Goal: Task Accomplishment & Management: Use online tool/utility

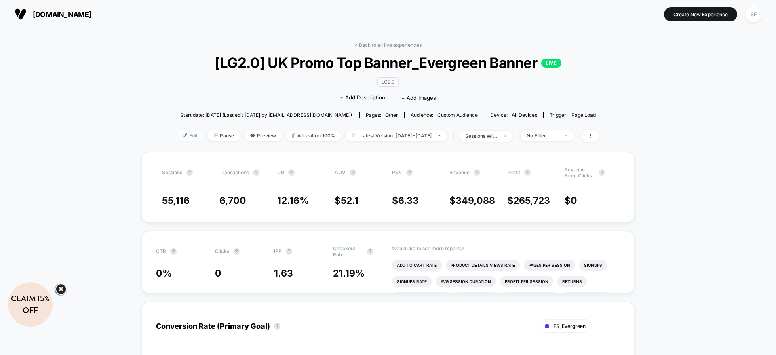
click at [177, 136] on span "Edit" at bounding box center [190, 135] width 27 height 11
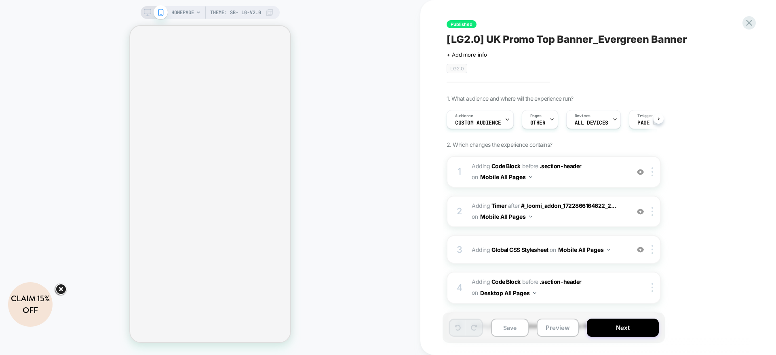
drag, startPoint x: 174, startPoint y: 136, endPoint x: 144, endPoint y: 13, distance: 126.0
click at [144, 13] on div "HOMEPAGE Theme: SB- LG-v2.0 Published [LG2.0] UK Promo Top Banner_Evergreen Ban…" at bounding box center [388, 177] width 776 height 355
click at [363, 51] on div "HOMEPAGE Theme: SB- LG-v2.0" at bounding box center [210, 177] width 420 height 338
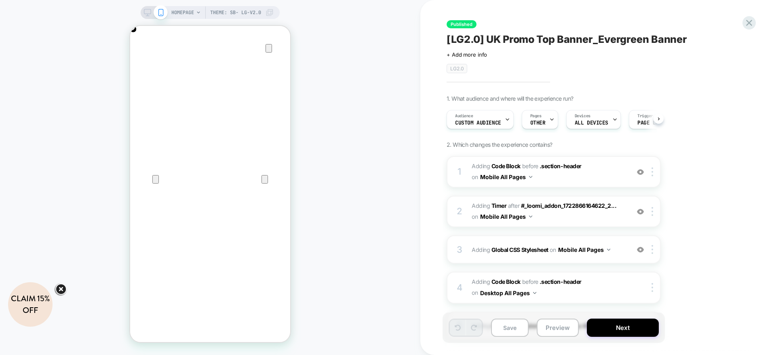
click at [133, 10] on div "HOMEPAGE Theme: SB- LG-v2.0" at bounding box center [210, 177] width 420 height 338
click at [146, 9] on rect at bounding box center [147, 11] width 7 height 4
click at [151, 18] on div "HOMEPAGE Theme: SB- LG-v2.0" at bounding box center [210, 177] width 420 height 338
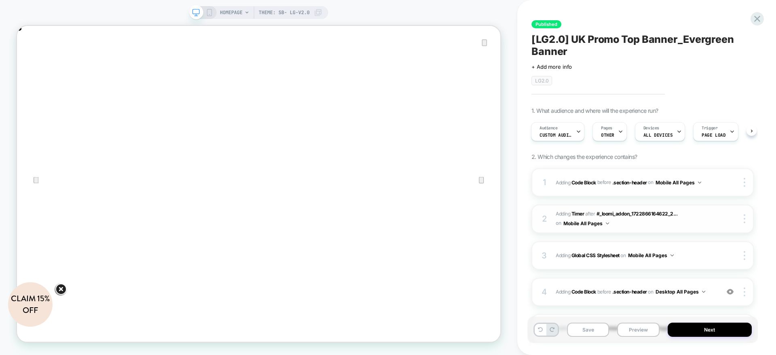
click at [699, 225] on span "#_loomi_addon_1725813211793_dup1730497548_dup1730735318_dup1743488801_dup175371…" at bounding box center [635, 218] width 160 height 19
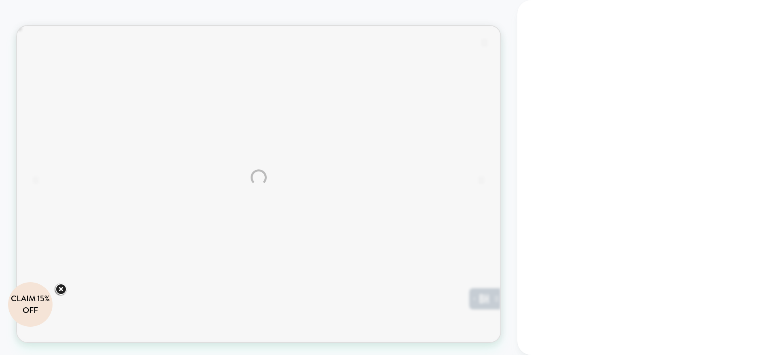
scroll to position [0, 0]
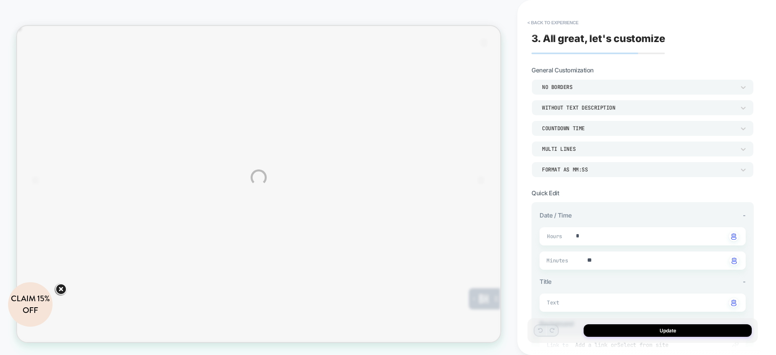
click at [555, 24] on div "HOMEPAGE Theme: SB- LG-v2.0 < Back to experience 3. All great, let's customize …" at bounding box center [388, 177] width 776 height 355
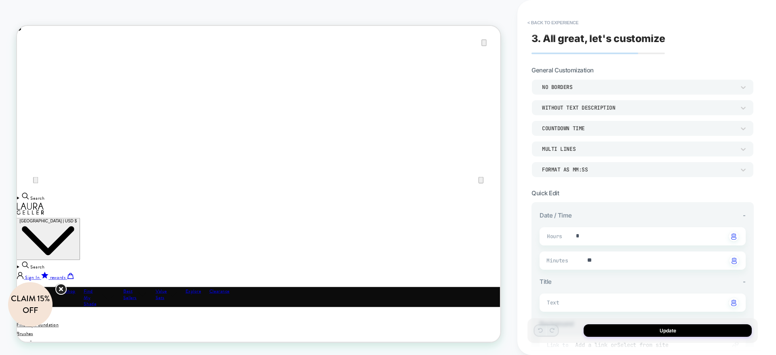
click at [572, 10] on div "3. All great, let's customize General Customization NO BORDERS WITHOUT TEXT DES…" at bounding box center [642, 177] width 230 height 338
click at [564, 24] on button "< Back to experience" at bounding box center [552, 22] width 59 height 13
click at [549, 23] on button "< Back to experience" at bounding box center [552, 22] width 59 height 13
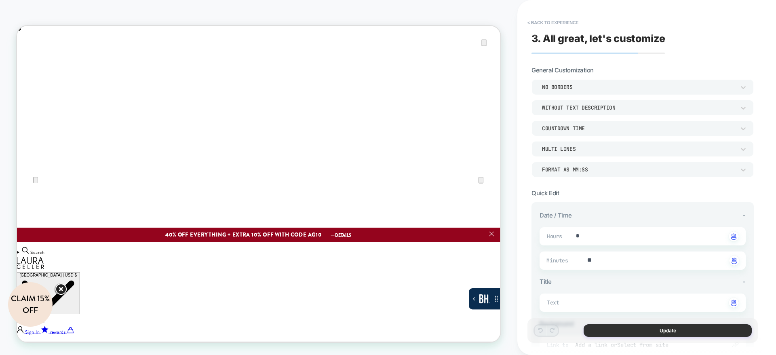
click at [675, 334] on button "Update" at bounding box center [667, 330] width 168 height 13
type textarea "*"
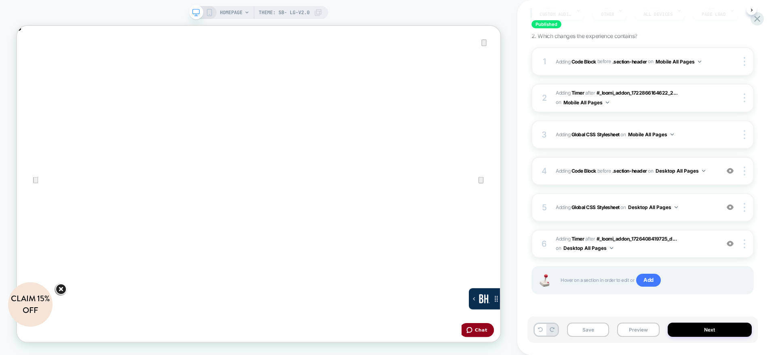
click at [620, 182] on div "4 Adding Code Block BEFORE .section-header .section-header on Desktop All Pages…" at bounding box center [642, 171] width 222 height 28
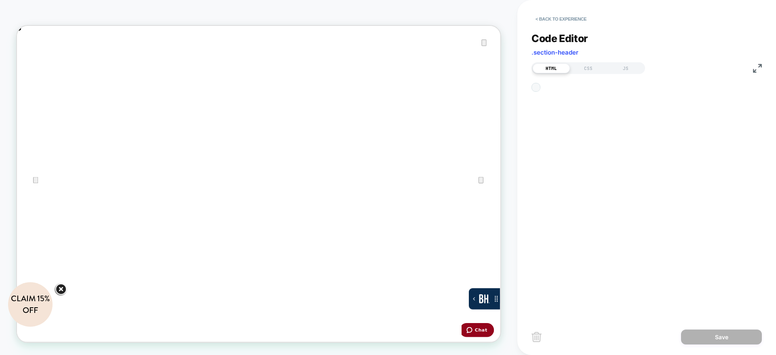
type textarea "**********"
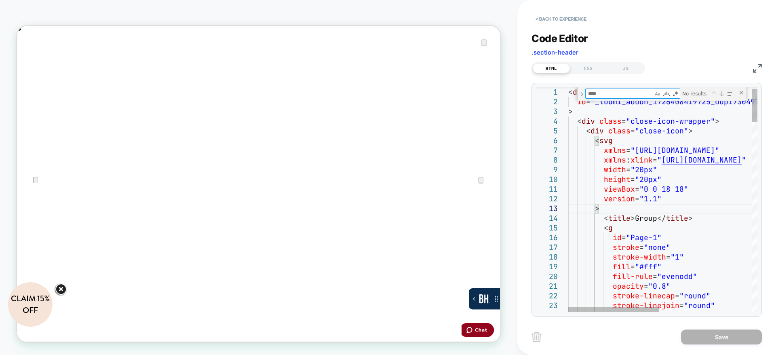
type textarea "*"
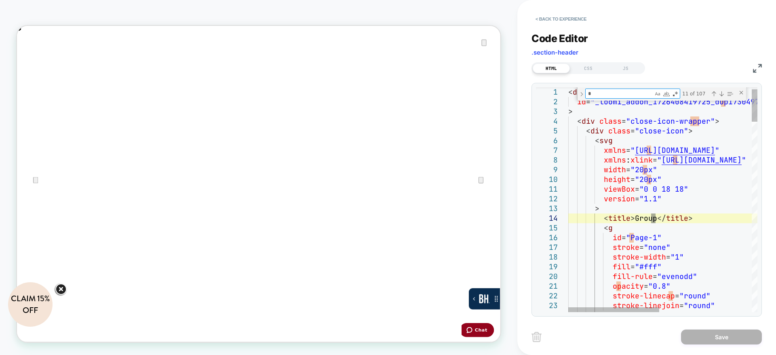
type textarea "**********"
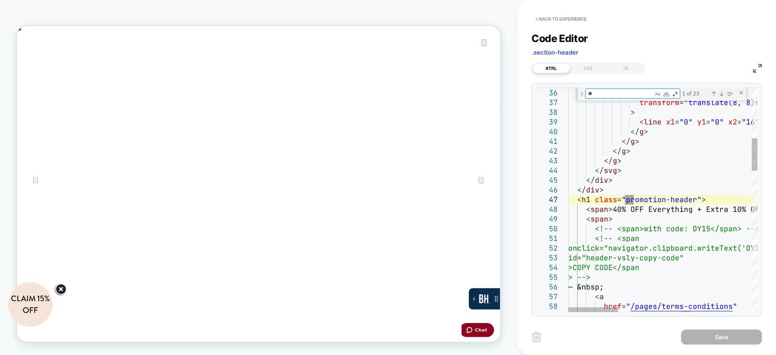
scroll to position [0, 644]
type textarea "**"
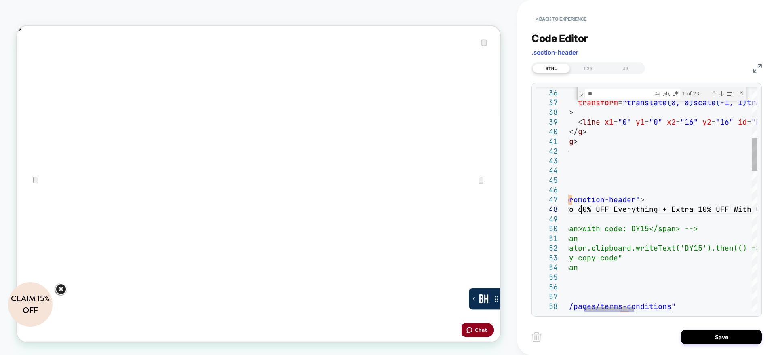
scroll to position [0, 1288]
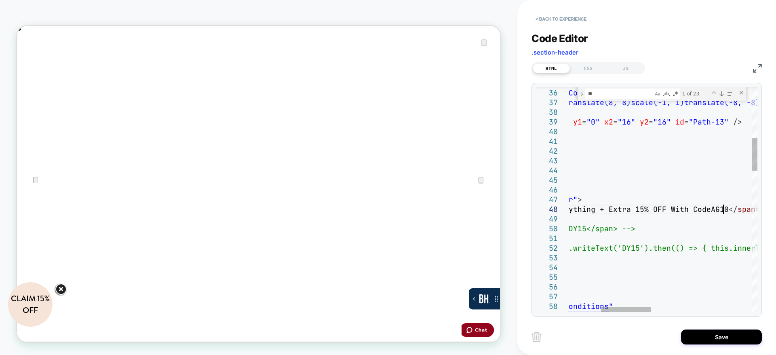
type textarea "**********"
click at [722, 342] on button "Save" at bounding box center [721, 336] width 81 height 15
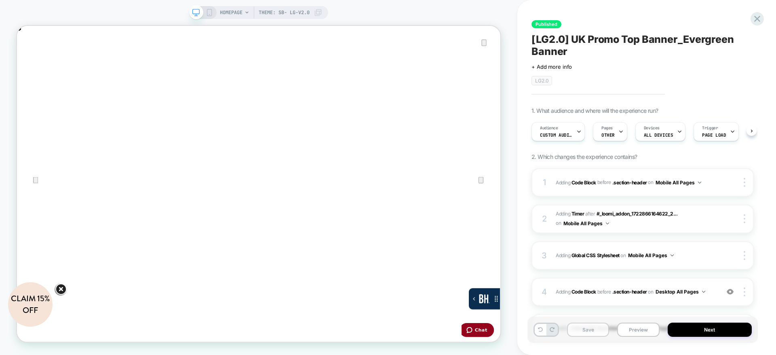
click at [592, 334] on button "Save" at bounding box center [588, 329] width 42 height 14
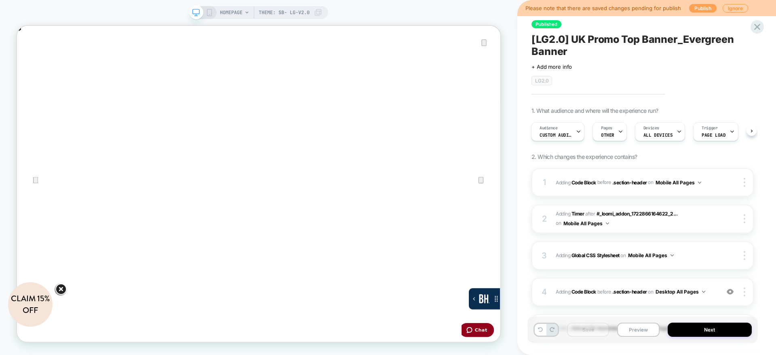
click at [693, 6] on button "Publish" at bounding box center [702, 8] width 27 height 8
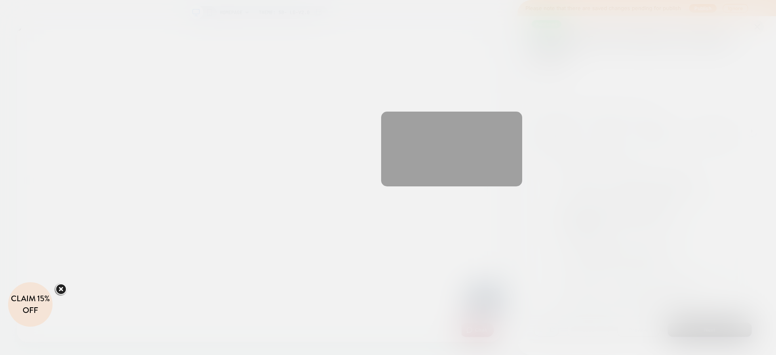
scroll to position [0, 644]
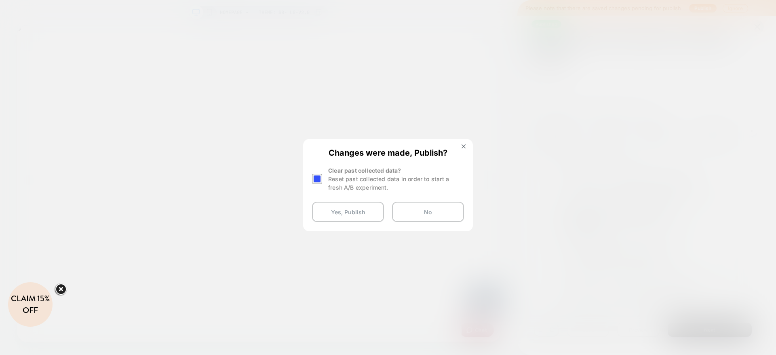
click at [322, 182] on div at bounding box center [317, 179] width 10 height 10
click at [363, 217] on button "Yes, Publish" at bounding box center [348, 212] width 72 height 20
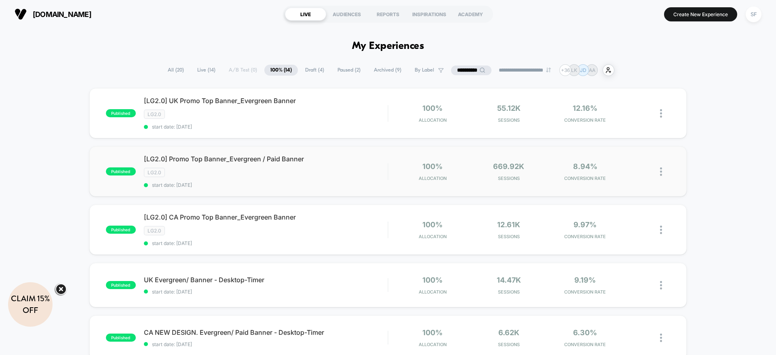
click at [343, 171] on div "LG2.0" at bounding box center [266, 172] width 244 height 9
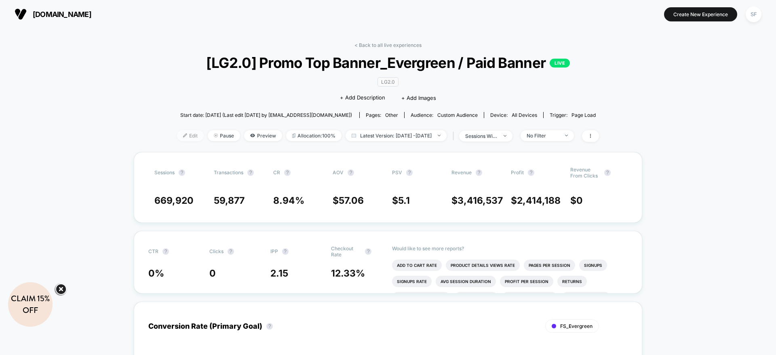
click at [180, 140] on span "Edit" at bounding box center [190, 135] width 27 height 11
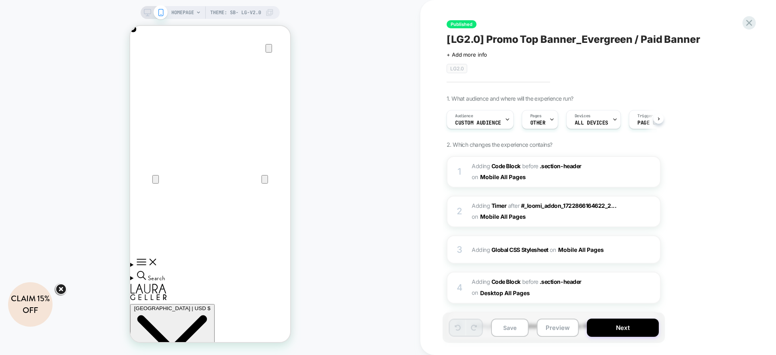
click at [145, 13] on icon at bounding box center [147, 12] width 7 height 7
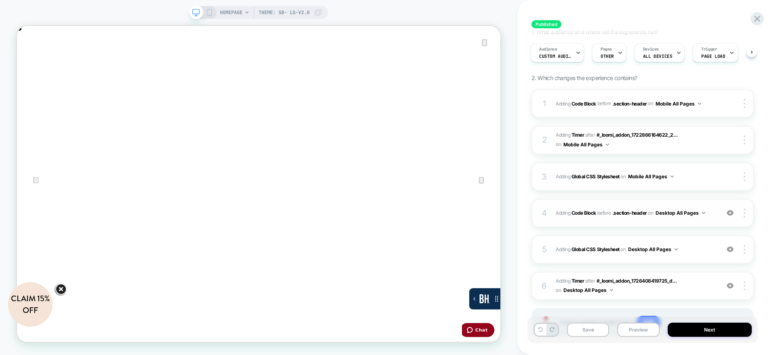
click at [559, 217] on span "Adding Code Block BEFORE .section-header .section-header on Desktop All Pages" at bounding box center [635, 213] width 160 height 10
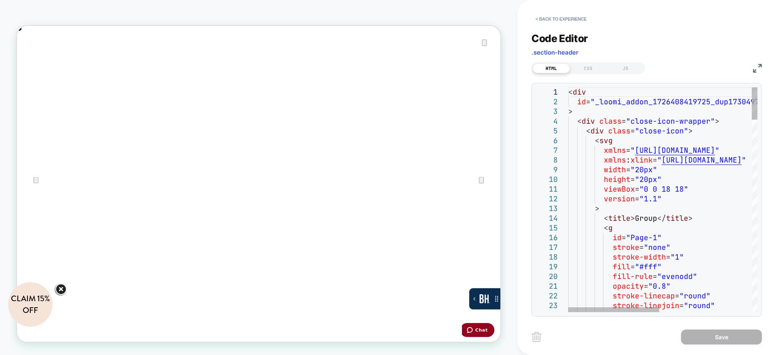
type textarea "**********"
type textarea "*"
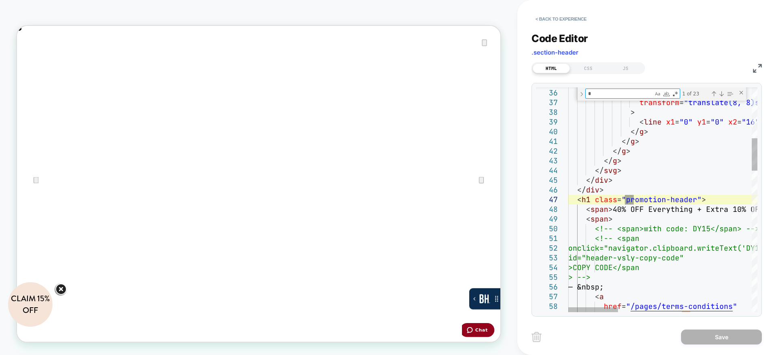
type textarea "**********"
type textarea "****"
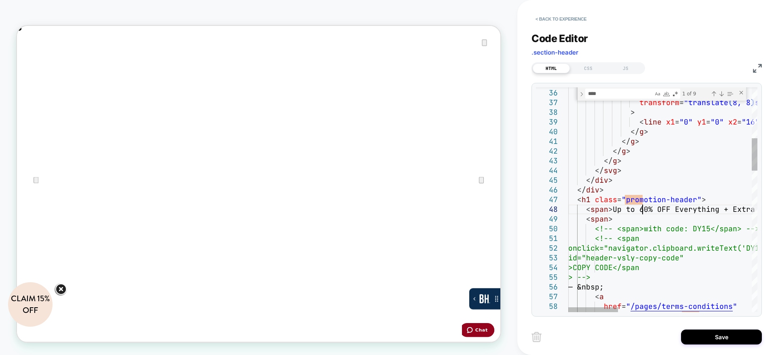
scroll to position [68, 74]
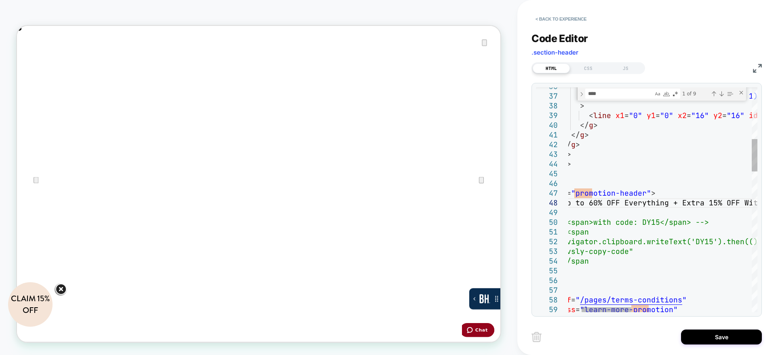
scroll to position [0, 644]
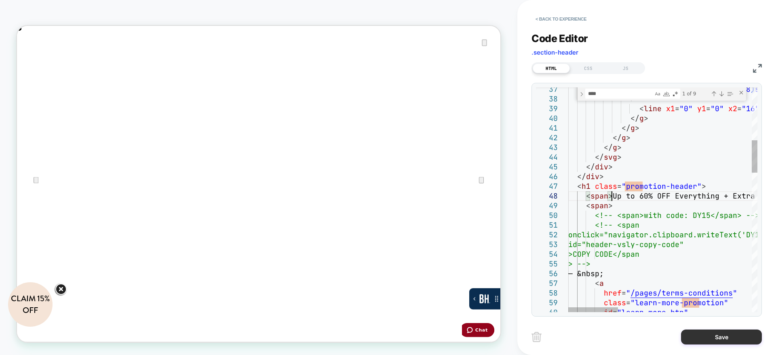
type textarea "**********"
click at [723, 340] on button "Save" at bounding box center [721, 336] width 81 height 15
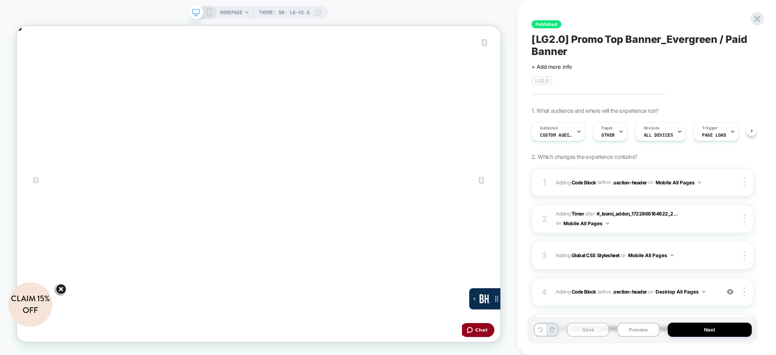
click at [592, 334] on button "Save" at bounding box center [588, 329] width 42 height 14
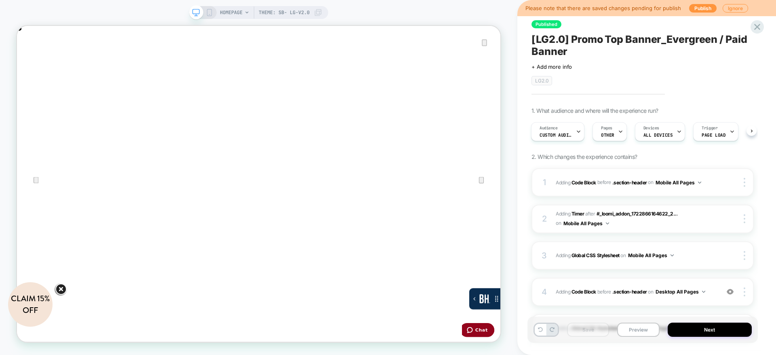
scroll to position [0, 1288]
click at [704, 8] on button "Publish" at bounding box center [702, 8] width 27 height 8
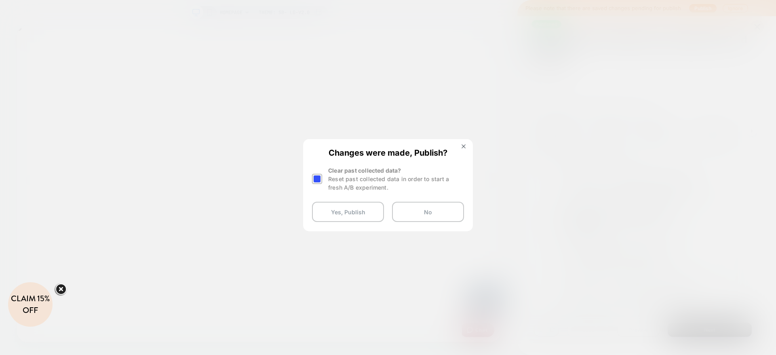
click at [313, 183] on div at bounding box center [317, 179] width 10 height 10
click at [350, 217] on button "Yes, Publish" at bounding box center [348, 212] width 72 height 20
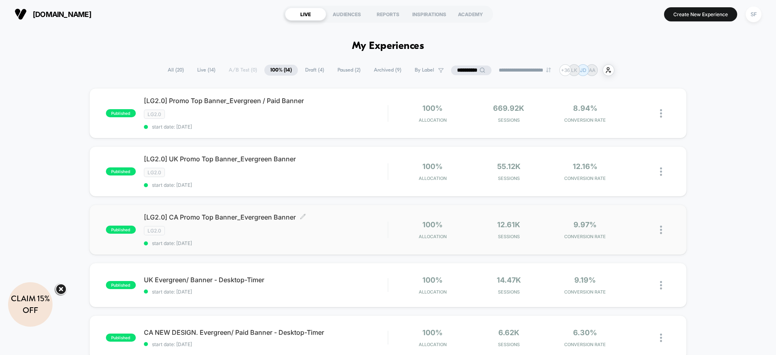
click at [273, 244] on span "start date: [DATE]" at bounding box center [266, 243] width 244 height 6
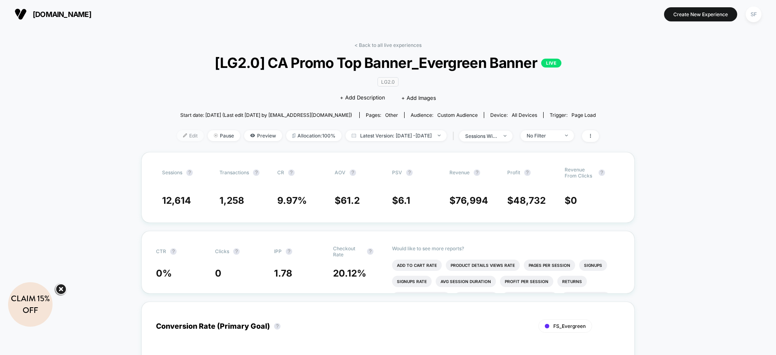
click at [177, 139] on span "Edit" at bounding box center [190, 135] width 27 height 11
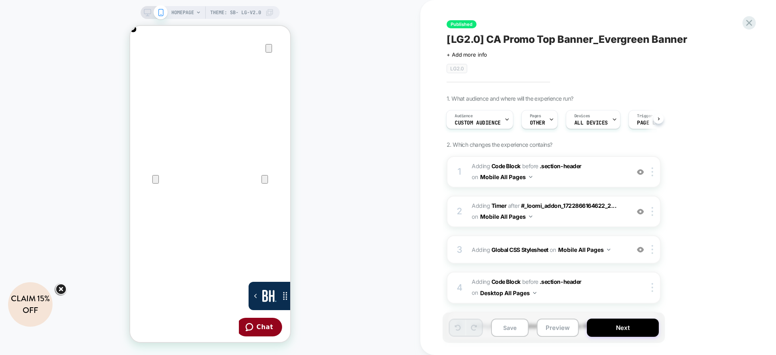
scroll to position [0, 160]
drag, startPoint x: 144, startPoint y: 17, endPoint x: 147, endPoint y: 13, distance: 4.3
click at [147, 13] on div "HOMEPAGE Theme: SB- LG-v2.0" at bounding box center [210, 12] width 139 height 13
click at [146, 16] on rect at bounding box center [148, 16] width 4 height 0
click at [145, 15] on div "HOMEPAGE Theme: SB- LG-v2.0" at bounding box center [210, 177] width 420 height 338
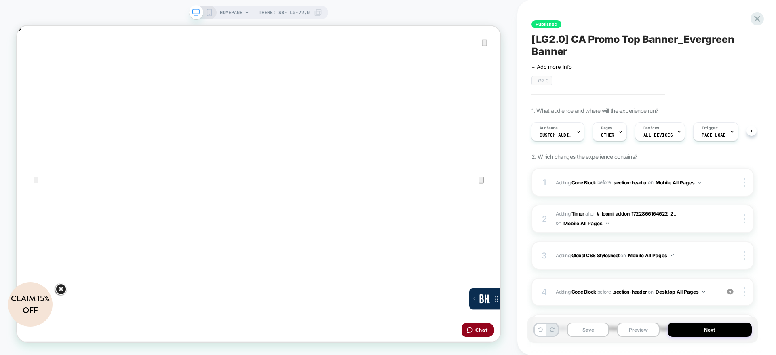
click at [147, 11] on div "HOMEPAGE Theme: SB- LG-v2.0" at bounding box center [258, 177] width 517 height 338
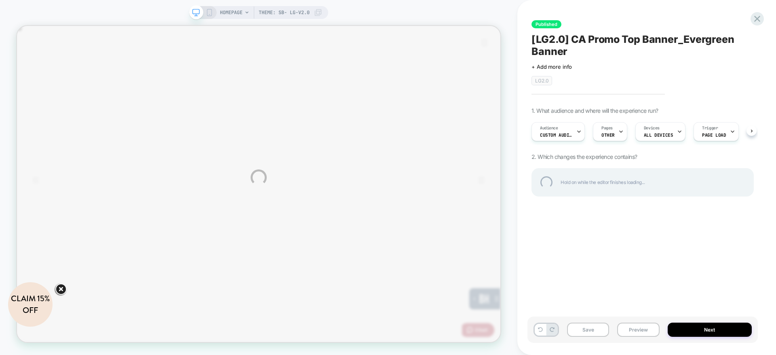
click at [147, 13] on div "HOMEPAGE Theme: SB- LG-v2.0 Published [LG2.0] CA Promo Top Banner_Evergreen Ban…" at bounding box center [388, 177] width 776 height 355
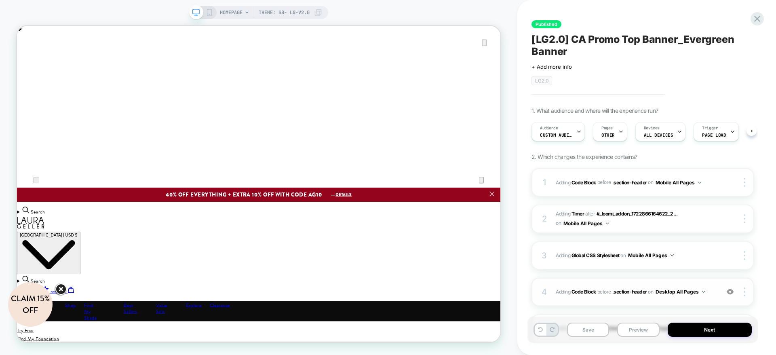
click at [629, 277] on div "4 Adding Code Block BEFORE .section-header .section-header on Desktop All Pages…" at bounding box center [642, 291] width 222 height 28
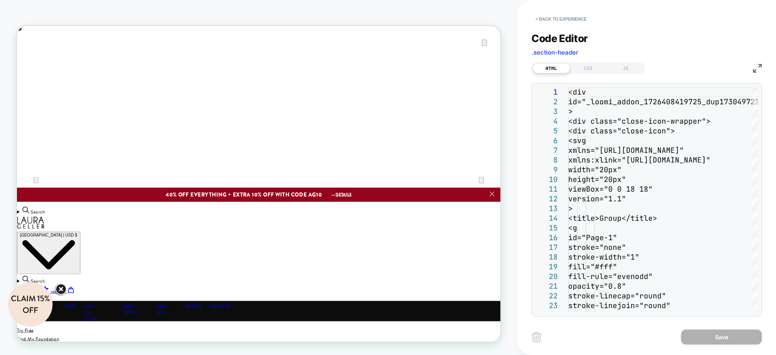
type textarea "**********"
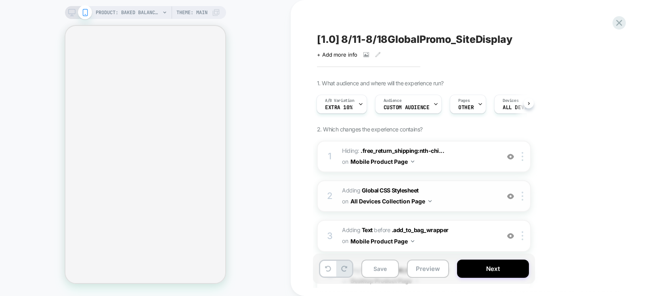
scroll to position [69, 0]
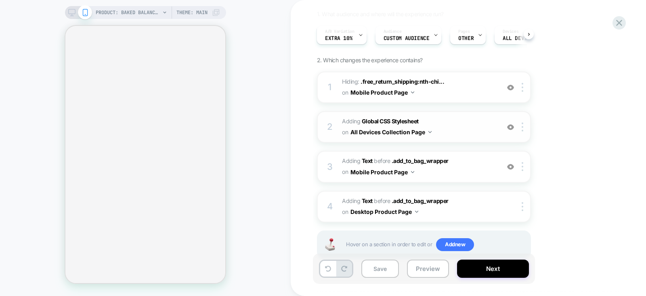
click at [454, 130] on span "Adding Global CSS Stylesheet on All Devices Collection Page" at bounding box center [419, 127] width 154 height 22
click at [462, 133] on span "Adding Global CSS Stylesheet on All Devices Collection Page" at bounding box center [419, 127] width 154 height 22
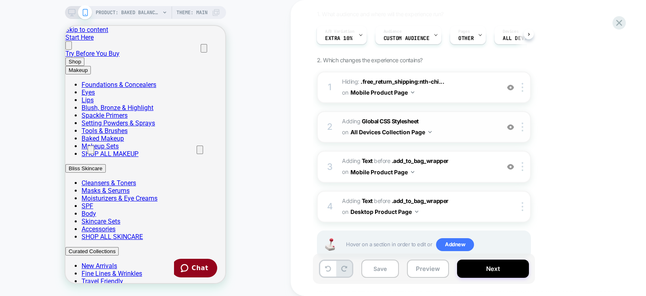
scroll to position [0, 0]
click at [475, 128] on span "Adding Global CSS Stylesheet on All Devices Collection Page" at bounding box center [419, 127] width 154 height 22
click at [460, 172] on span "#_loomi_addon_1750952268867_dup1752162795_dup1753366240_dup1754055058_dup175431…" at bounding box center [419, 167] width 154 height 22
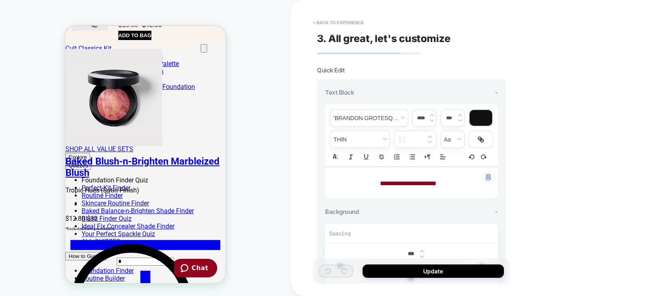
scroll to position [304, 0]
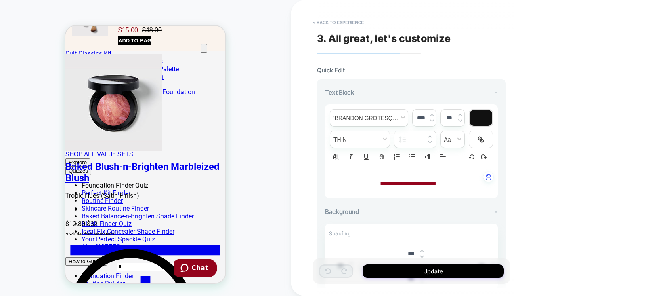
click at [391, 181] on span "**********" at bounding box center [408, 183] width 57 height 6
type input "****"
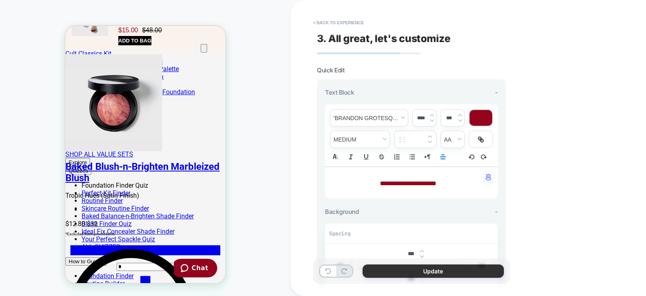
click at [378, 267] on button "Update" at bounding box center [433, 270] width 141 height 13
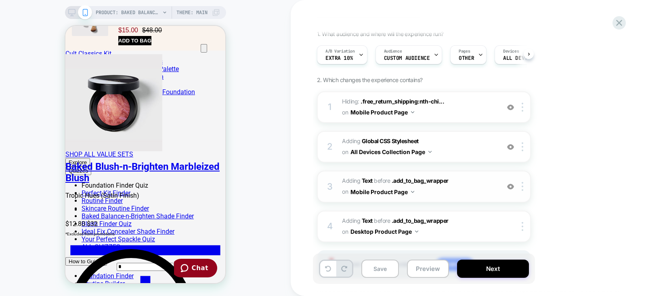
scroll to position [54, 0]
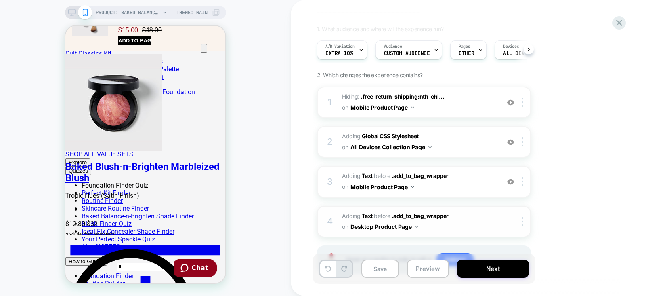
click at [470, 232] on div "4 #_loomi_addon_1750952625339_dup1752162795_dup1753366240_dup1754055058_dup1754…" at bounding box center [424, 222] width 214 height 32
click at [69, 12] on icon at bounding box center [71, 12] width 7 height 7
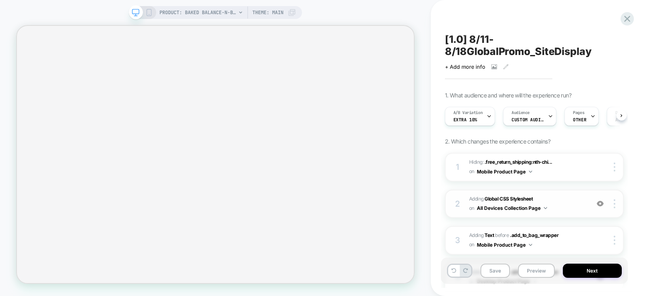
click at [572, 206] on span "Adding Global CSS Stylesheet on All Devices Collection Page" at bounding box center [527, 203] width 116 height 19
click at [572, 231] on span "#_loomi_addon_1750952268867_dup1752162795_dup1753366240_dup1754055058_dup175431…" at bounding box center [527, 240] width 116 height 19
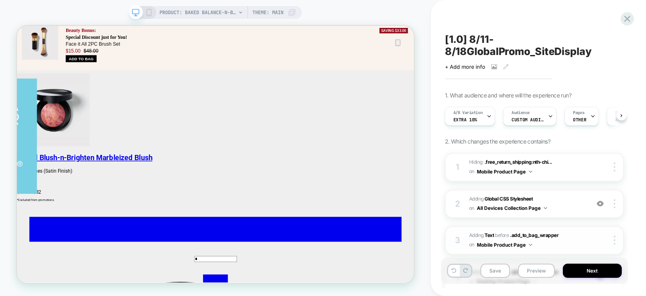
scroll to position [69, 0]
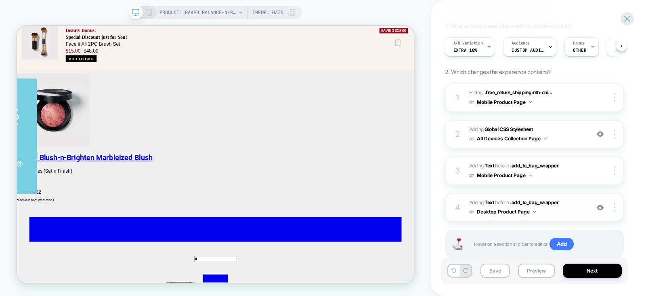
click at [572, 200] on span "#_loomi_addon_1750952625339_dup1752162795_dup1753366240_dup1754055058_dup175431…" at bounding box center [527, 207] width 116 height 19
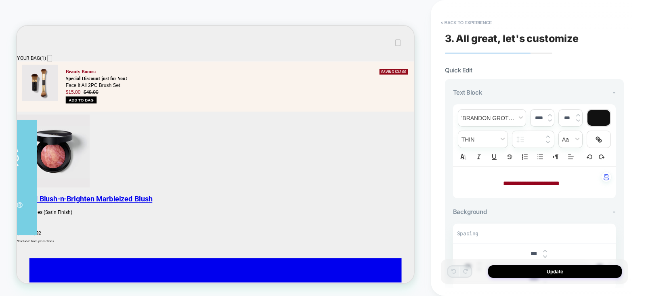
scroll to position [0, 0]
click at [517, 184] on strong "**********" at bounding box center [531, 183] width 57 height 6
type input "****"
click at [578, 183] on h1 "**********" at bounding box center [531, 182] width 141 height 15
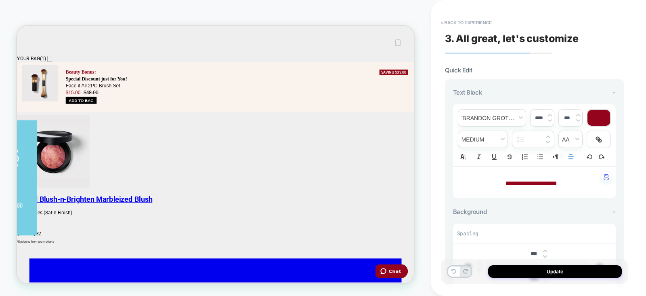
scroll to position [311, 0]
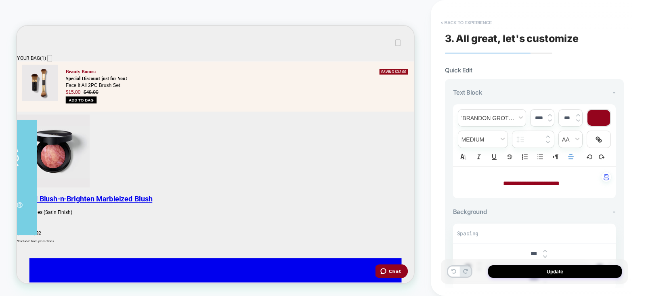
click at [459, 21] on button "< Back to experience" at bounding box center [466, 22] width 59 height 13
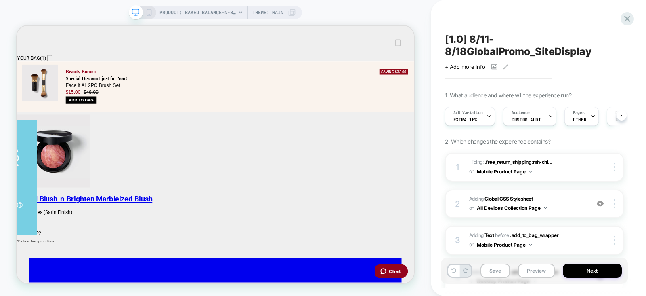
scroll to position [0, 0]
click at [481, 124] on div "A/B Variation Extra 10%" at bounding box center [469, 116] width 46 height 18
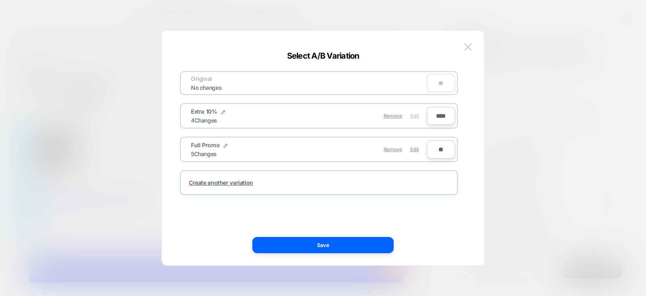
click at [411, 116] on span "Edit" at bounding box center [414, 116] width 8 height 6
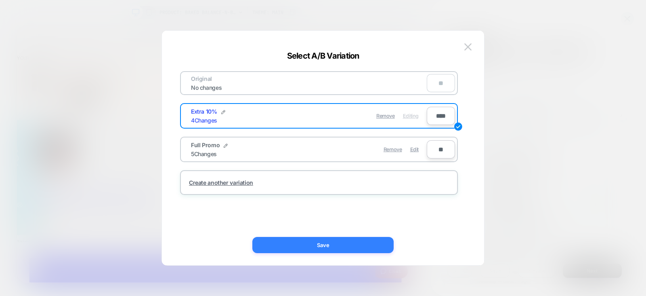
click at [366, 250] on button "Save" at bounding box center [322, 245] width 141 height 16
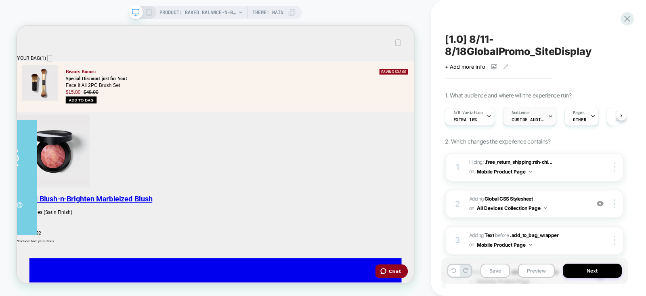
click at [528, 118] on span "Custom Audience" at bounding box center [528, 120] width 32 height 6
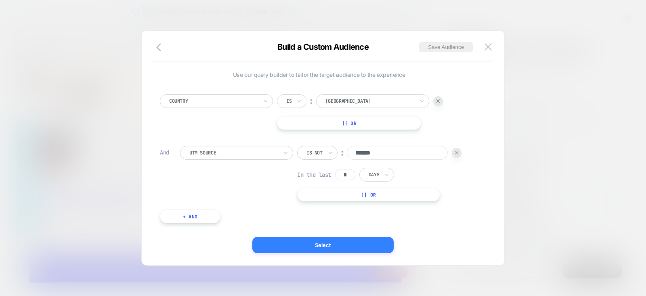
click at [341, 248] on button "Select" at bounding box center [322, 245] width 141 height 16
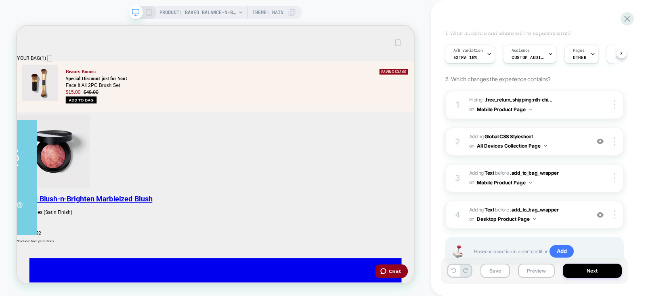
scroll to position [90, 0]
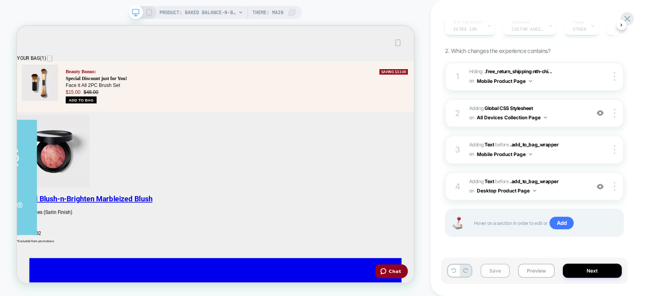
click at [495, 275] on button "Save" at bounding box center [495, 270] width 29 height 14
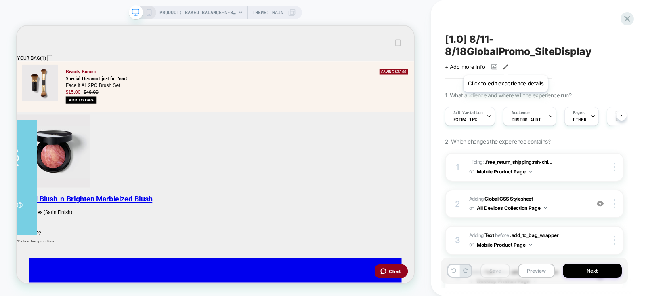
click at [505, 65] on icon at bounding box center [506, 66] width 4 height 4
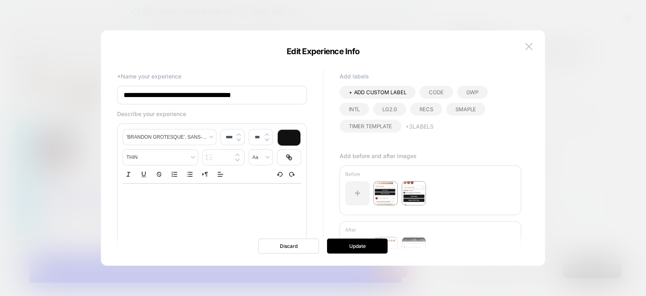
click at [170, 97] on input "**********" at bounding box center [212, 95] width 190 height 19
type input "**********"
click at [348, 248] on button "Update" at bounding box center [357, 245] width 61 height 15
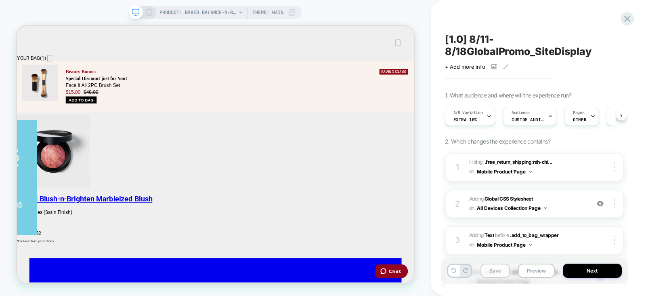
click at [497, 271] on button "Save" at bounding box center [495, 270] width 29 height 14
click at [579, 271] on button "Next" at bounding box center [592, 270] width 59 height 14
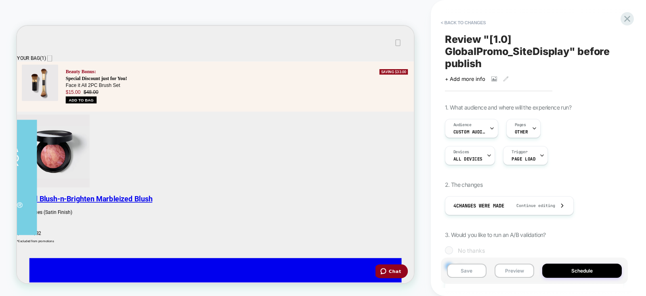
scroll to position [0, 0]
click at [511, 275] on button "Preview" at bounding box center [515, 270] width 40 height 14
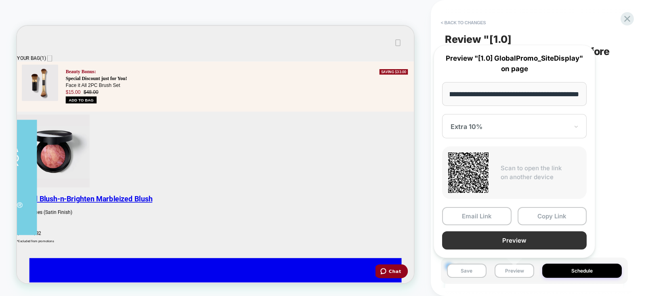
scroll to position [0, 0]
click at [535, 236] on button "Preview" at bounding box center [514, 240] width 145 height 18
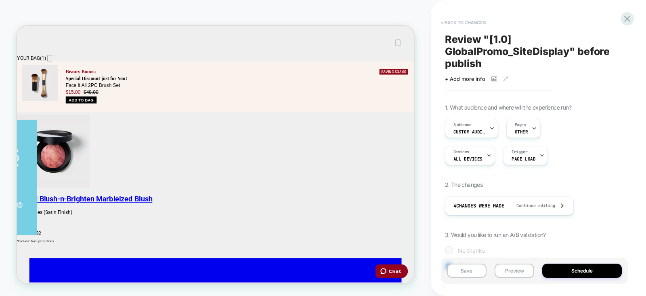
click at [452, 23] on button "< Back to changes" at bounding box center [463, 22] width 53 height 13
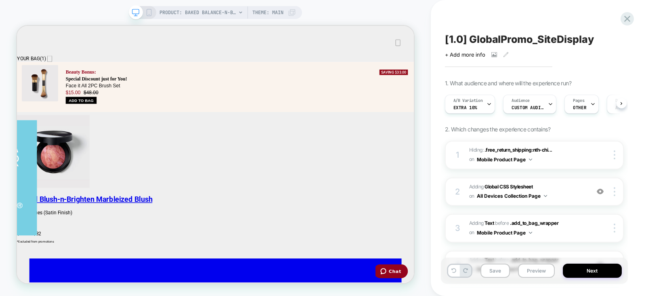
scroll to position [311, 0]
click at [148, 15] on icon at bounding box center [148, 12] width 7 height 7
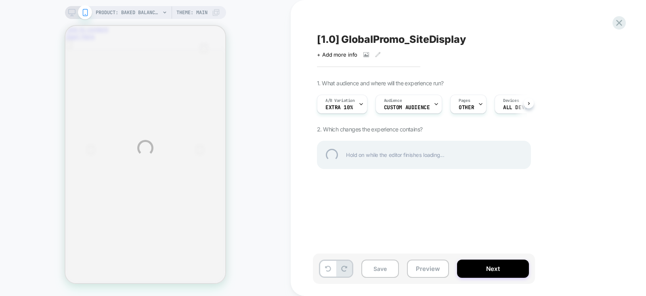
scroll to position [191, 0]
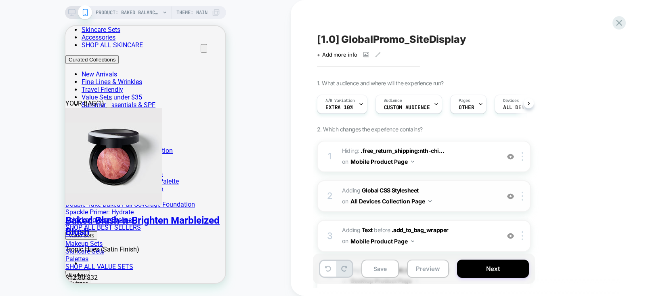
drag, startPoint x: 439, startPoint y: 198, endPoint x: 454, endPoint y: 199, distance: 15.0
click at [454, 199] on div "PRODUCT: Baked Balance-n-Brighten Color Correcting Foundation PRODUCT: Baked Ba…" at bounding box center [323, 148] width 646 height 296
click at [458, 200] on span "Adding Global CSS Stylesheet on All Devices Collection Page" at bounding box center [419, 196] width 154 height 22
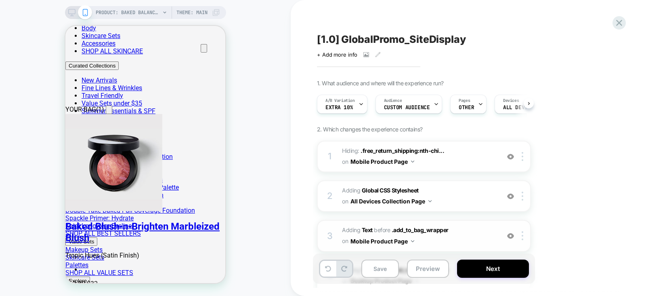
click at [475, 232] on span "#_loomi_addon_1750952268867_dup1752162795_dup1753366240_dup1754055058_dup175431…" at bounding box center [419, 236] width 154 height 22
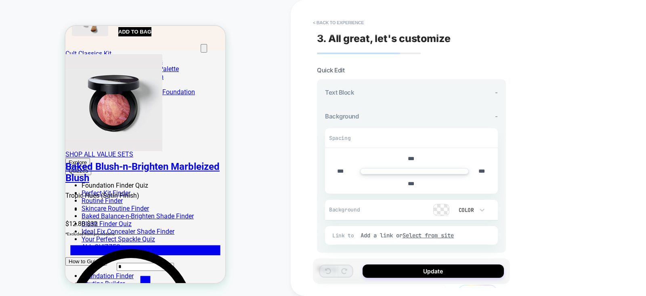
scroll to position [0, 0]
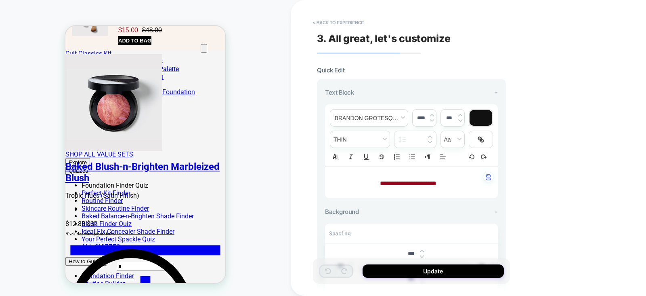
click at [454, 199] on div "**********" at bounding box center [468, 148] width 355 height 296
click at [343, 23] on button "< Back to experience" at bounding box center [338, 22] width 59 height 13
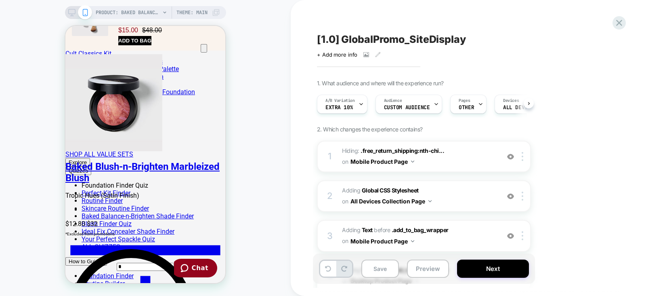
scroll to position [63, 0]
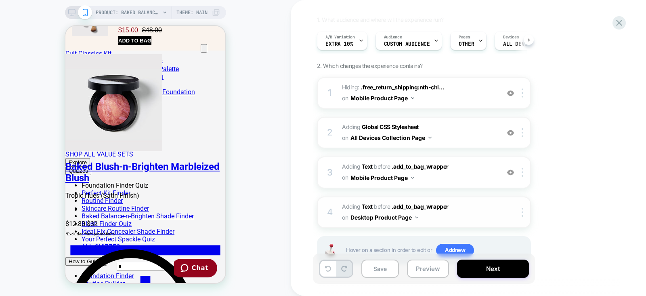
click at [462, 218] on span "#_loomi_addon_1750952625339_dup1752162795_dup1753366240_dup1754055058_dup175431…" at bounding box center [419, 212] width 154 height 22
click at [471, 133] on span "Adding Global CSS Stylesheet on All Devices Collection Page" at bounding box center [419, 133] width 154 height 22
click at [464, 128] on span "Adding Global CSS Stylesheet on All Devices Collection Page" at bounding box center [419, 133] width 154 height 22
click at [387, 267] on button "Save" at bounding box center [380, 268] width 38 height 18
click at [418, 295] on html "PRODUCT: Baked Balance-n-Brighten Color Correcting Foundation PRODUCT: Baked Ba…" at bounding box center [323, 148] width 646 height 296
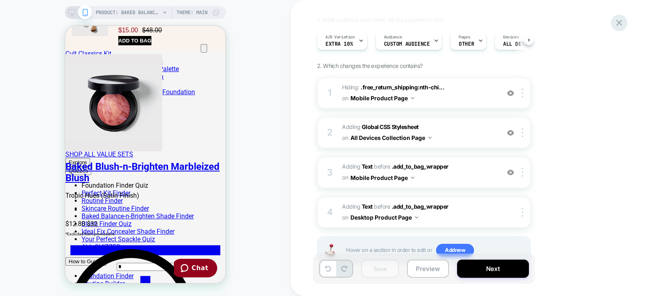
click at [620, 21] on icon at bounding box center [619, 23] width 6 height 6
click at [622, 19] on icon at bounding box center [619, 22] width 11 height 11
